Goal: Task Accomplishment & Management: Complete application form

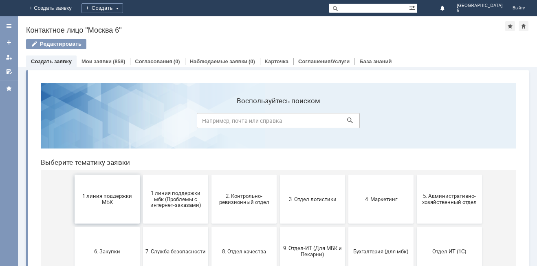
click at [110, 191] on button "1 линия поддержки МБК" at bounding box center [107, 199] width 65 height 49
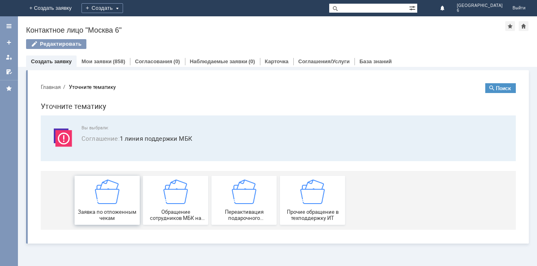
click at [117, 202] on img at bounding box center [107, 191] width 24 height 24
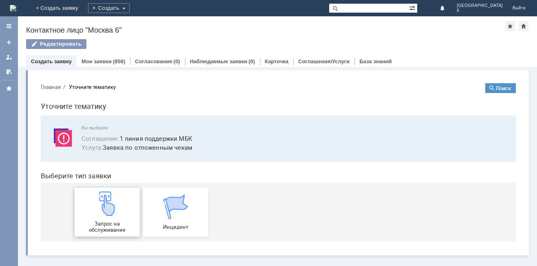
click at [119, 221] on span "Запрос на обслуживание" at bounding box center [107, 227] width 60 height 12
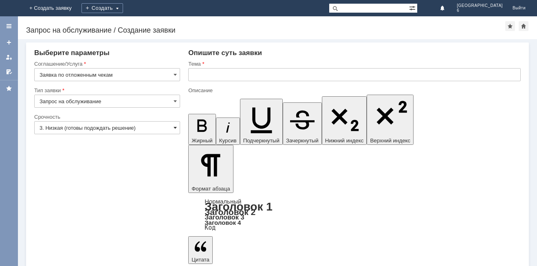
click at [175, 128] on span at bounding box center [175, 127] width 3 height 7
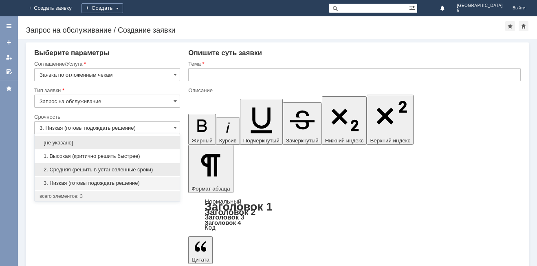
click at [120, 169] on span "2. Средняя (решить в установленные сроки)" at bounding box center [107, 169] width 135 height 7
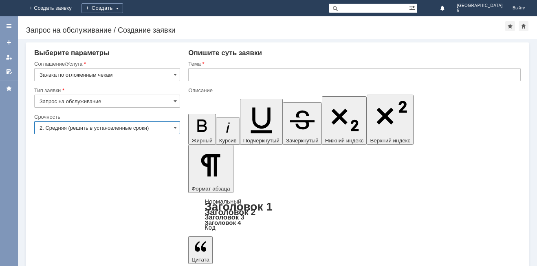
type input "2. Средняя (решить в установленные сроки)"
click at [196, 75] on input "text" at bounding box center [354, 74] width 333 height 13
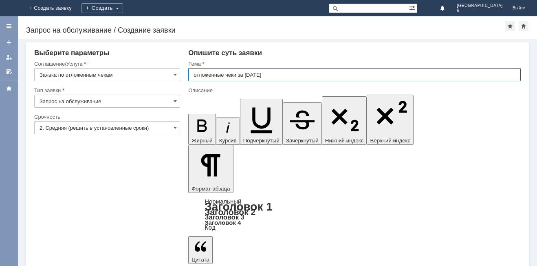
type input "отложенные чеки за [DATE]"
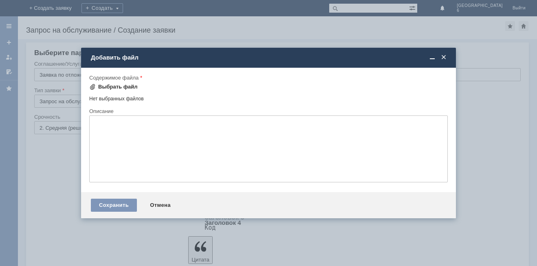
click at [93, 85] on span at bounding box center [92, 87] width 7 height 7
click at [443, 55] on span at bounding box center [444, 57] width 8 height 7
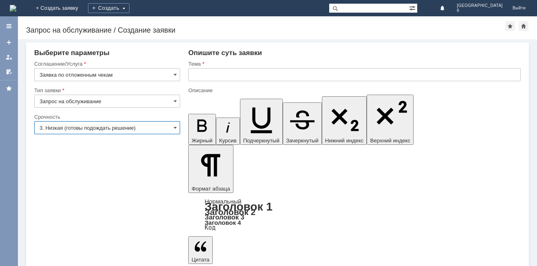
click at [173, 126] on input "3. Низкая (готовы подождать решение)" at bounding box center [107, 127] width 146 height 13
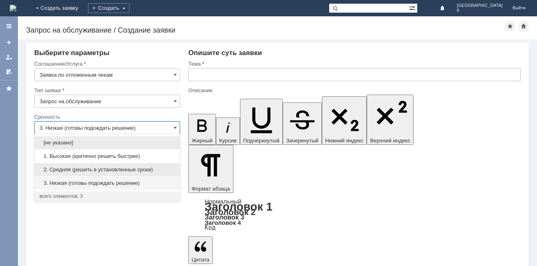
click at [128, 168] on span "2. Средняя (решить в установленные сроки)" at bounding box center [107, 169] width 135 height 7
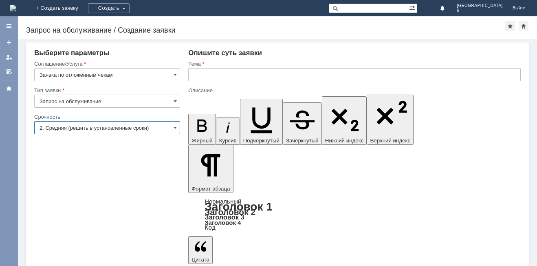
type input "2. Средняя (решить в установленные сроки)"
click at [202, 72] on input "text" at bounding box center [354, 74] width 333 height 13
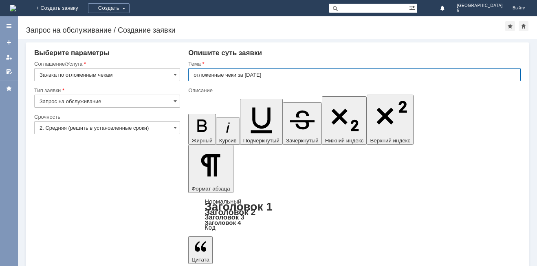
type input "отложенные чеки за [DATE]"
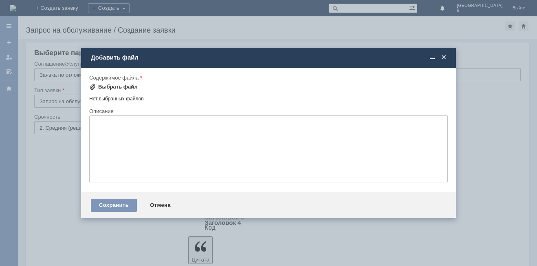
click at [92, 84] on span at bounding box center [92, 87] width 7 height 7
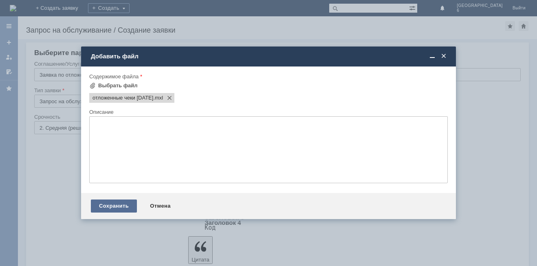
click at [110, 207] on div "Сохранить" at bounding box center [114, 205] width 46 height 13
